Goal: Task Accomplishment & Management: Complete application form

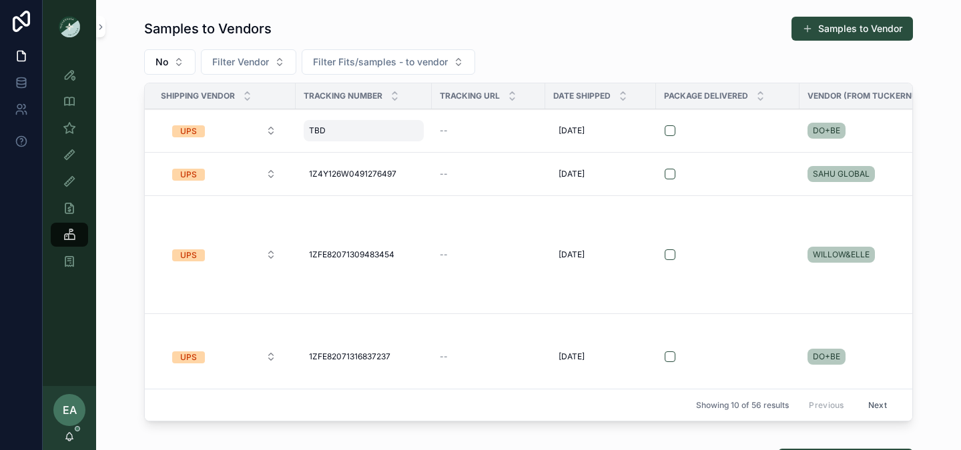
click at [371, 124] on div "[PERSON_NAME]" at bounding box center [364, 130] width 120 height 21
click at [527, 129] on div "--" at bounding box center [488, 130] width 97 height 11
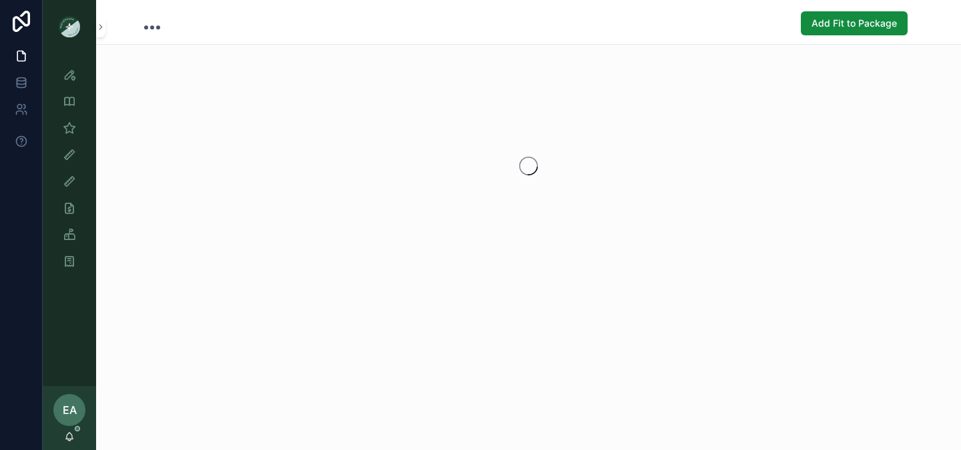
click at [527, 129] on div "scrollable content" at bounding box center [528, 166] width 865 height 211
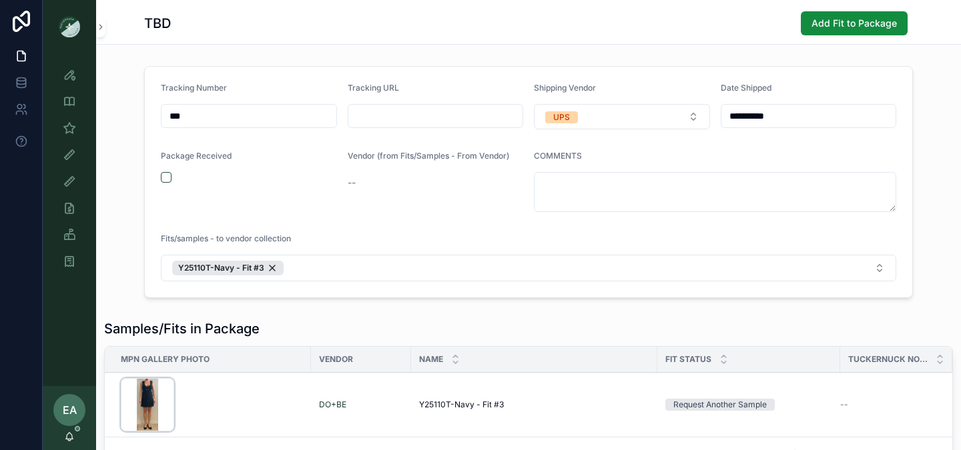
click at [139, 406] on div "Screenshot-2025-07-28-at-11.51.32-AM .png" at bounding box center [147, 404] width 53 height 53
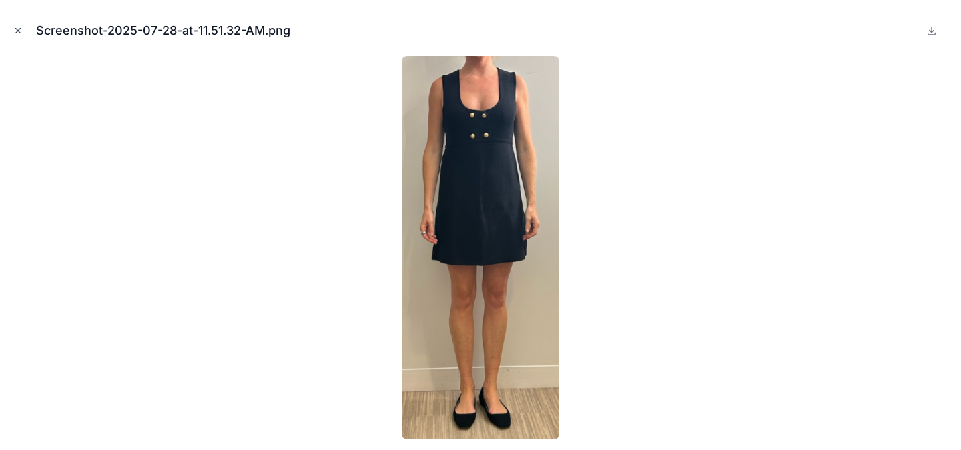
click at [14, 31] on icon "Close modal" at bounding box center [17, 30] width 9 height 9
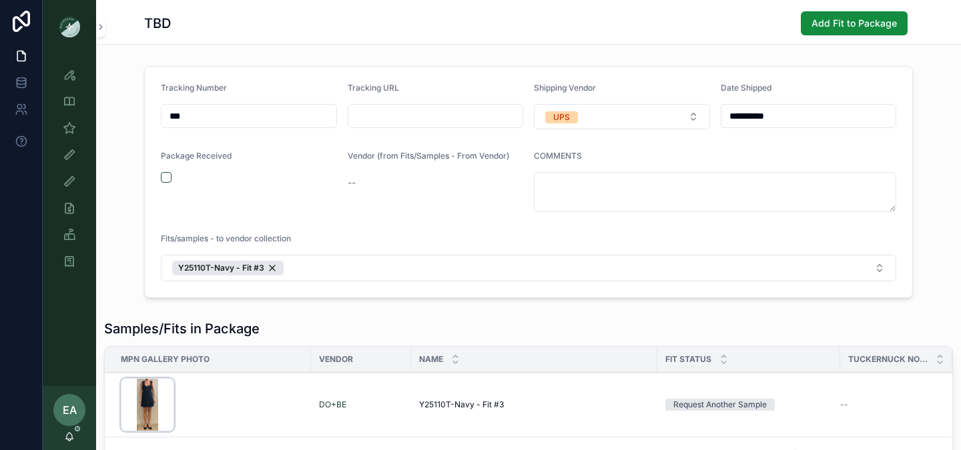
click at [150, 405] on div "Screenshot-2025-07-28-at-11.51.32-AM .png" at bounding box center [147, 404] width 53 height 53
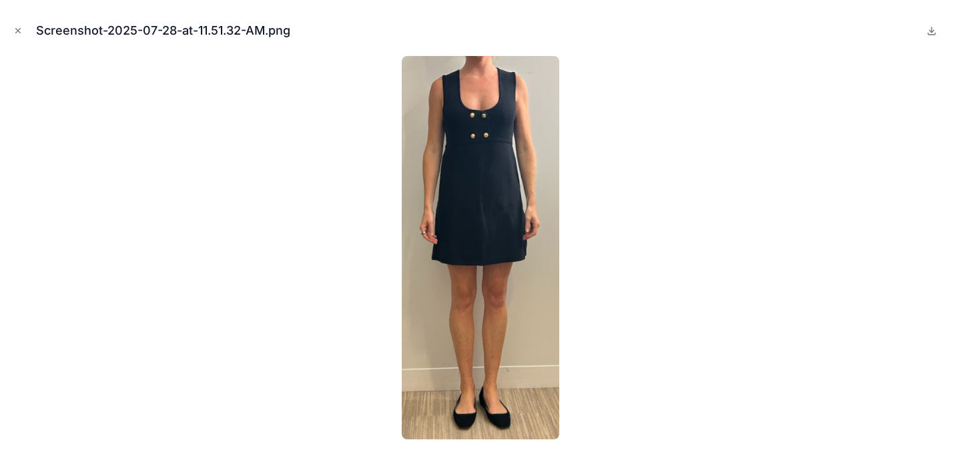
click at [17, 38] on div "Screenshot-2025-07-28-at-11.51.32-AM.png" at bounding box center [481, 31] width 940 height 40
click at [270, 70] on div at bounding box center [481, 248] width 940 height 384
click at [847, 59] on div at bounding box center [481, 248] width 940 height 384
click at [15, 35] on icon "Close modal" at bounding box center [17, 30] width 9 height 9
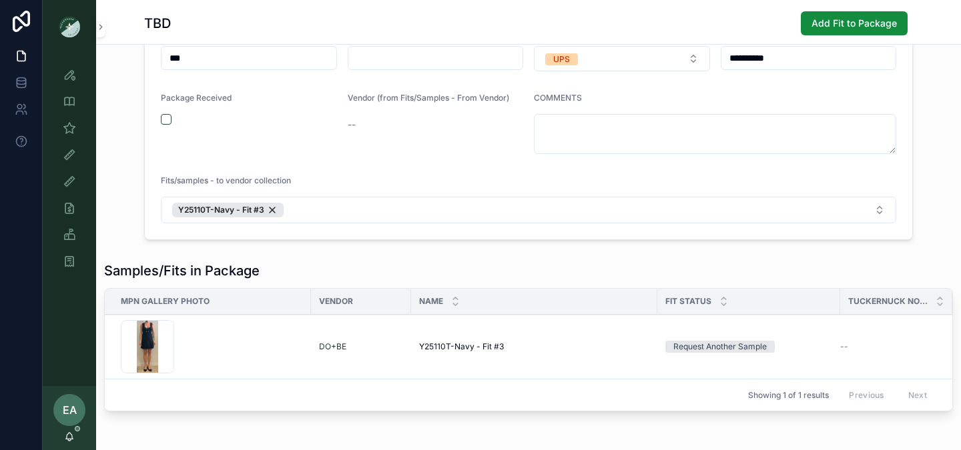
scroll to position [3, 0]
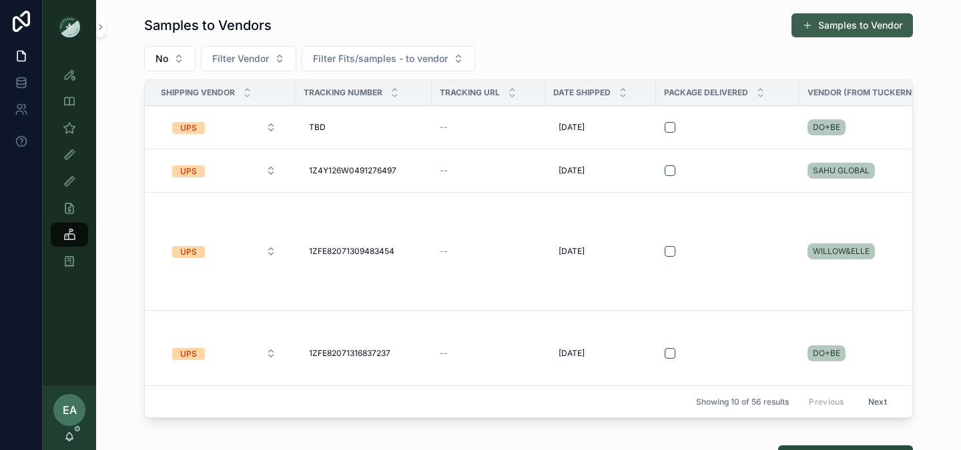
click at [835, 31] on button "Samples to Vendor" at bounding box center [851, 25] width 121 height 24
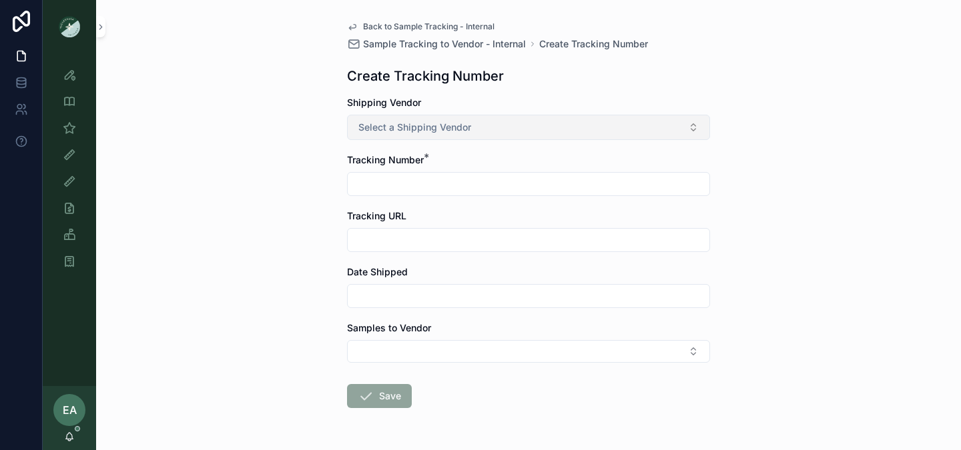
click at [499, 133] on button "Select a Shipping Vendor" at bounding box center [528, 127] width 363 height 25
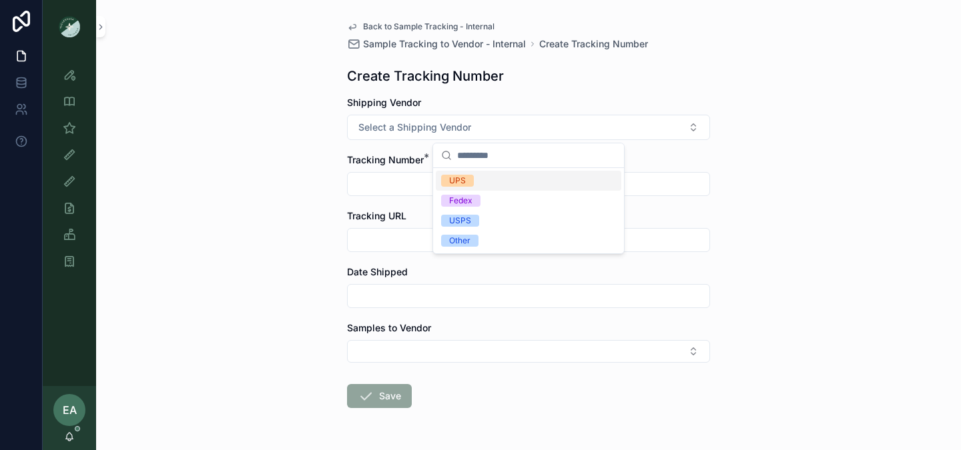
click at [505, 180] on div "UPS" at bounding box center [529, 181] width 186 height 20
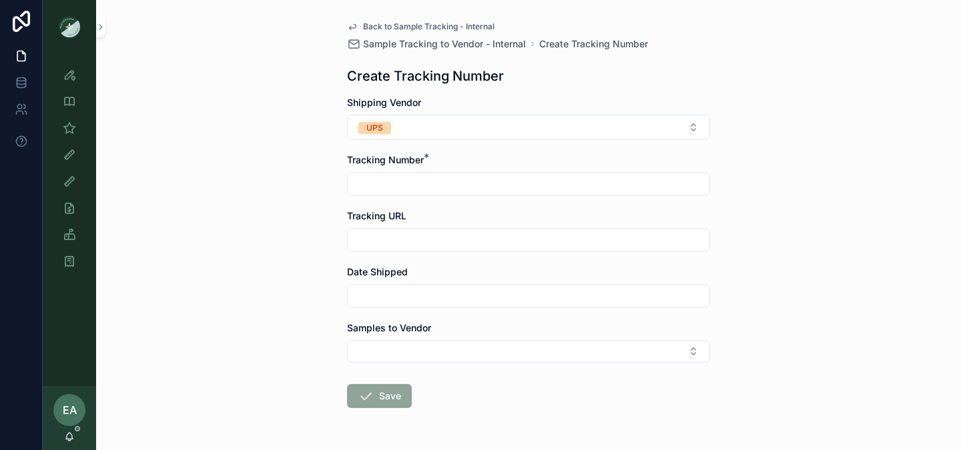
click at [422, 191] on input "scrollable content" at bounding box center [529, 184] width 362 height 19
click at [354, 187] on input "*****" at bounding box center [529, 184] width 362 height 19
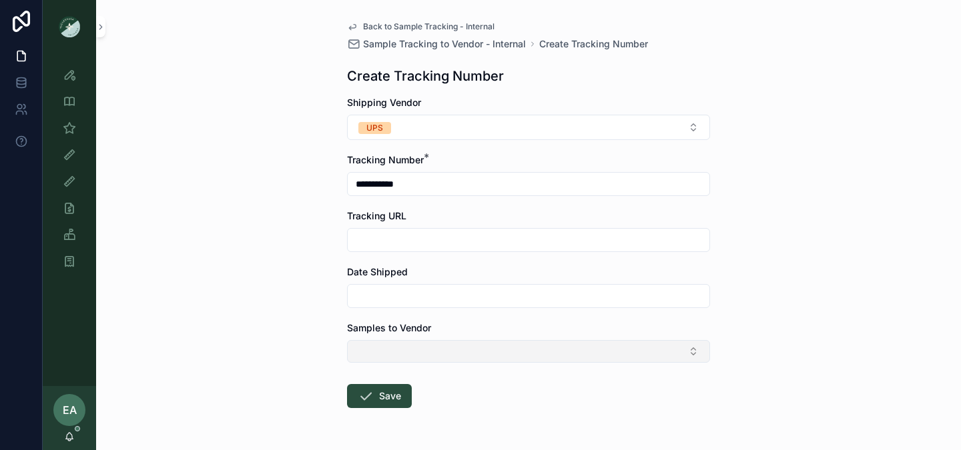
type input "**********"
click at [406, 358] on button "Select Button" at bounding box center [528, 351] width 363 height 23
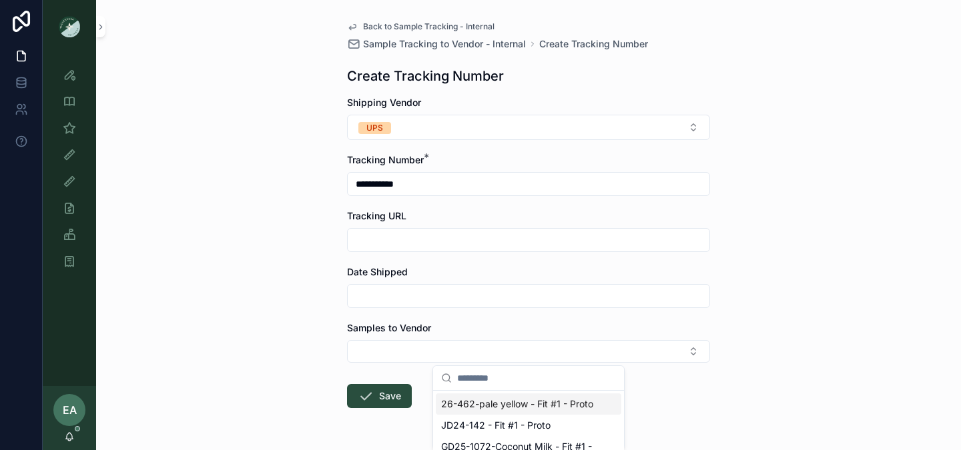
click at [416, 292] on input "scrollable content" at bounding box center [529, 296] width 362 height 19
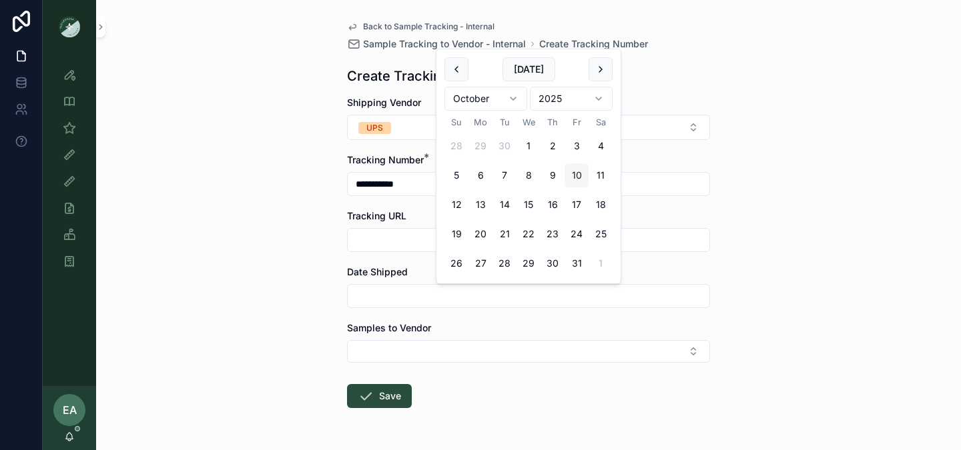
click at [579, 171] on button "10" at bounding box center [577, 175] width 24 height 24
type input "**********"
click at [601, 373] on form "**********" at bounding box center [528, 295] width 363 height 398
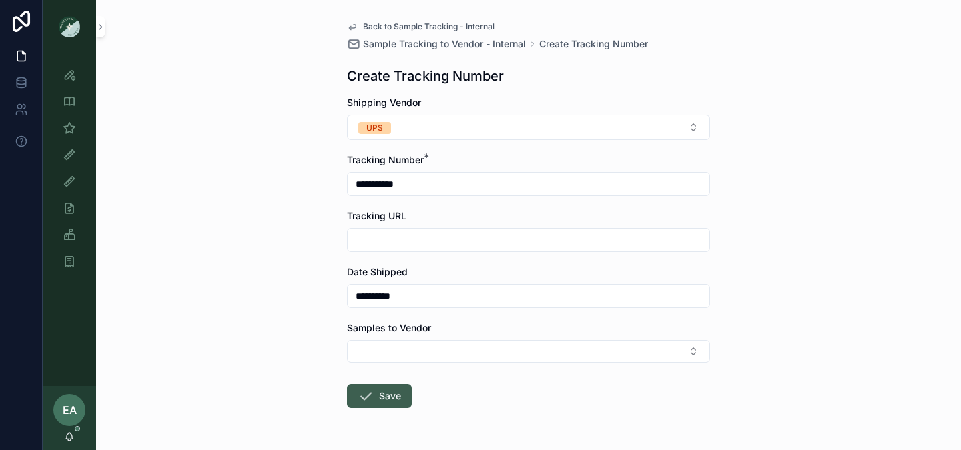
click at [395, 402] on button "Save" at bounding box center [379, 396] width 65 height 24
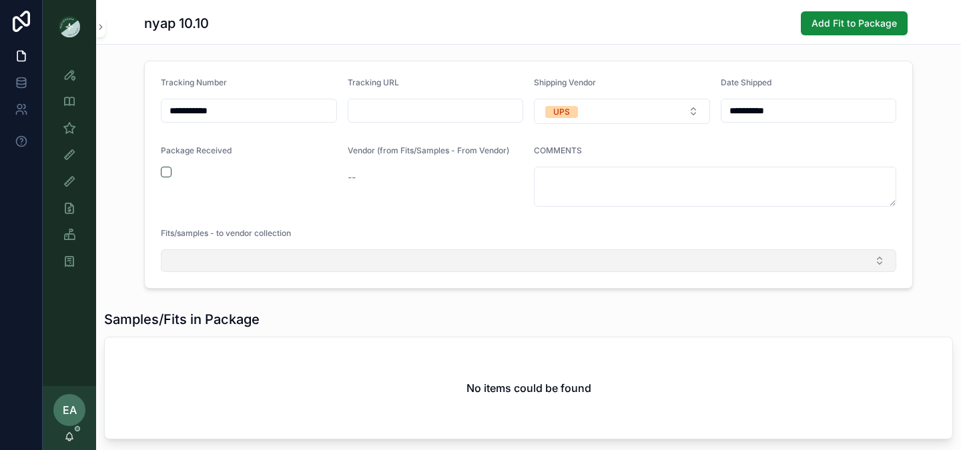
scroll to position [57, 0]
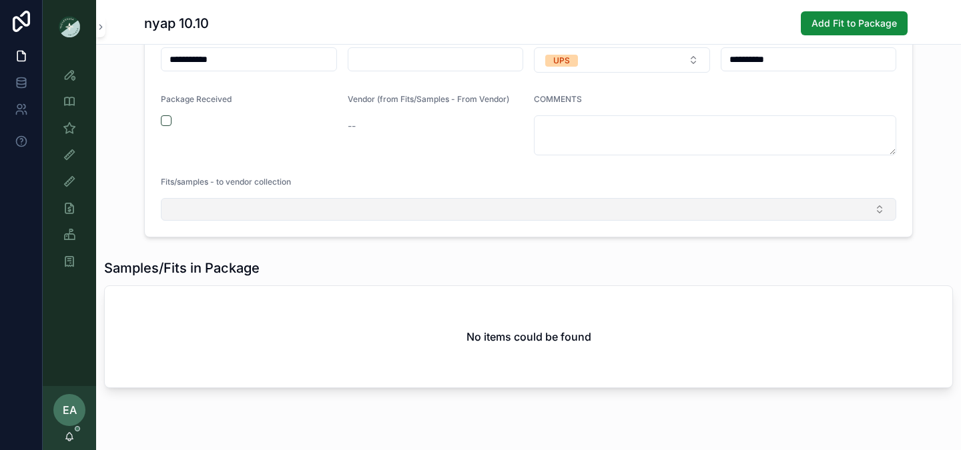
click at [375, 220] on button "Select Button" at bounding box center [528, 209] width 735 height 23
